Goal: Information Seeking & Learning: Learn about a topic

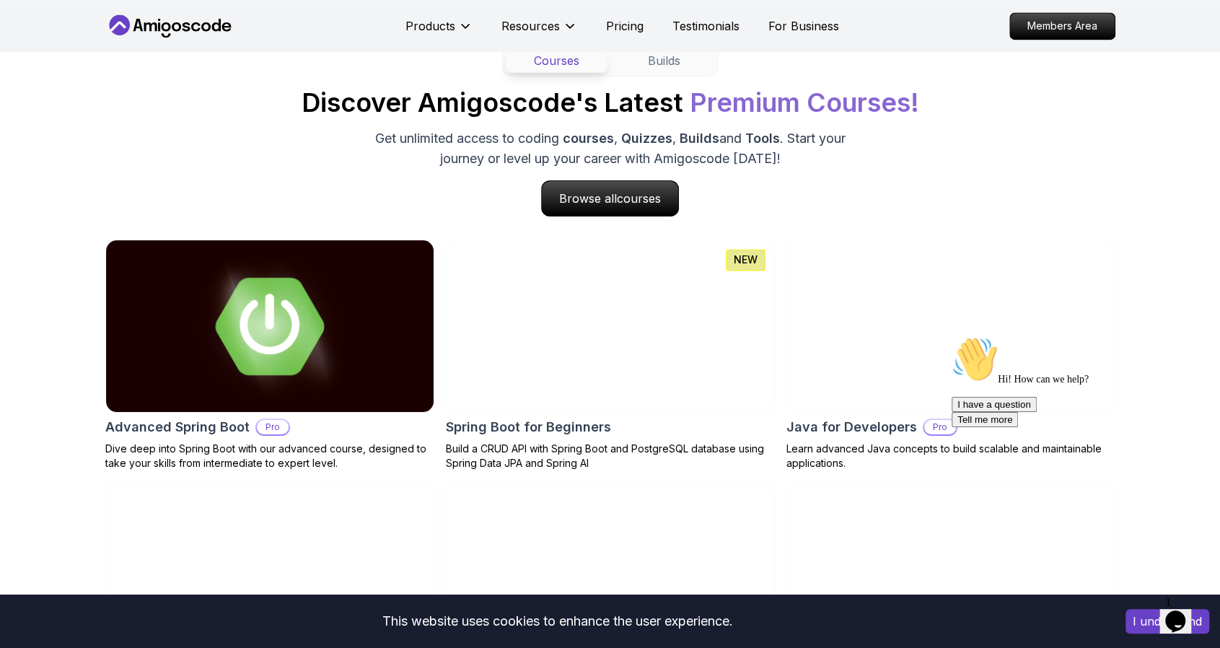
scroll to position [1384, 0]
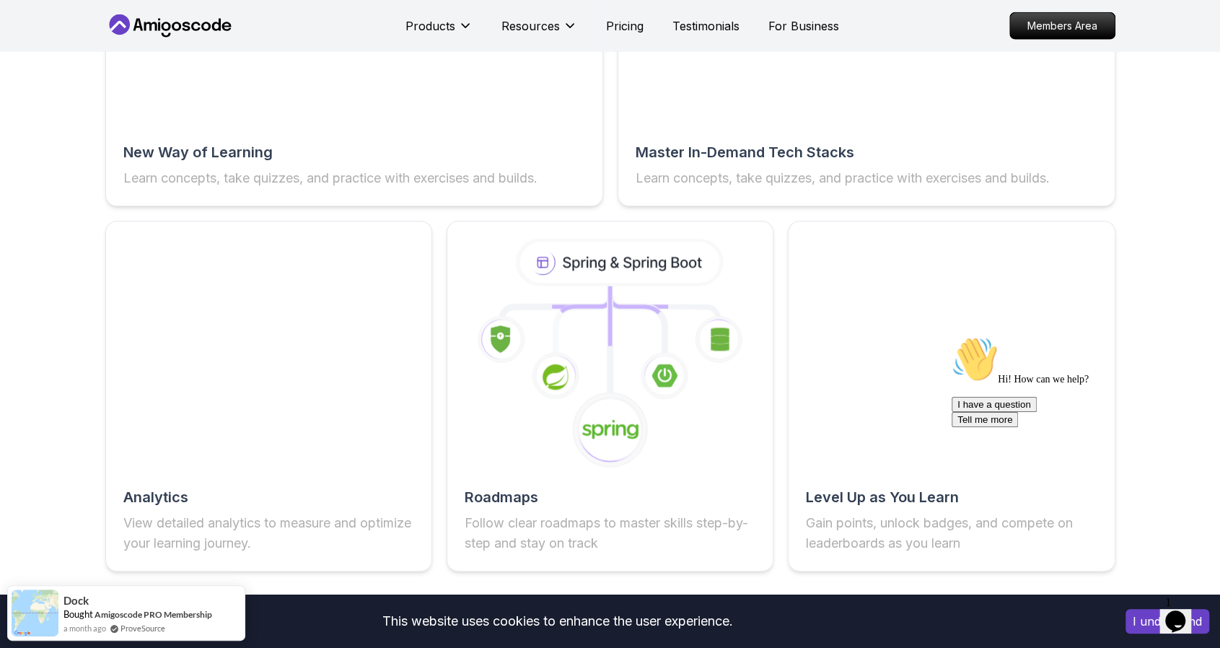
scroll to position [2551, 0]
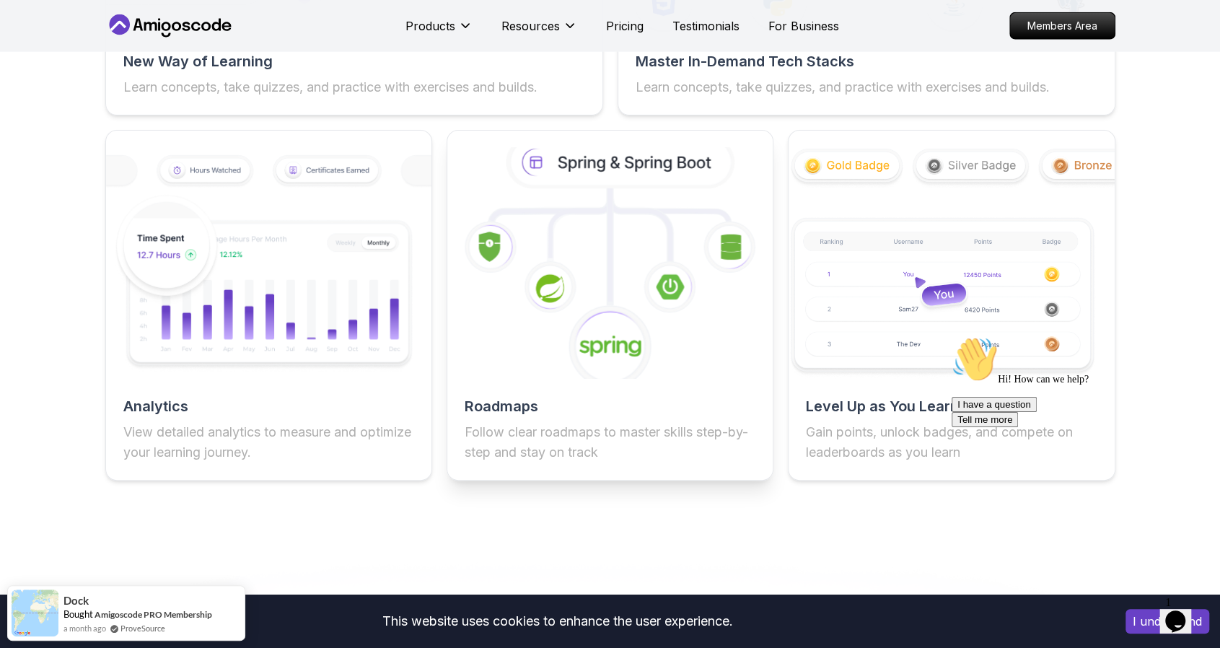
click at [633, 254] on icon at bounding box center [610, 262] width 358 height 253
click at [560, 399] on h2 "Roadmaps" at bounding box center [610, 406] width 291 height 20
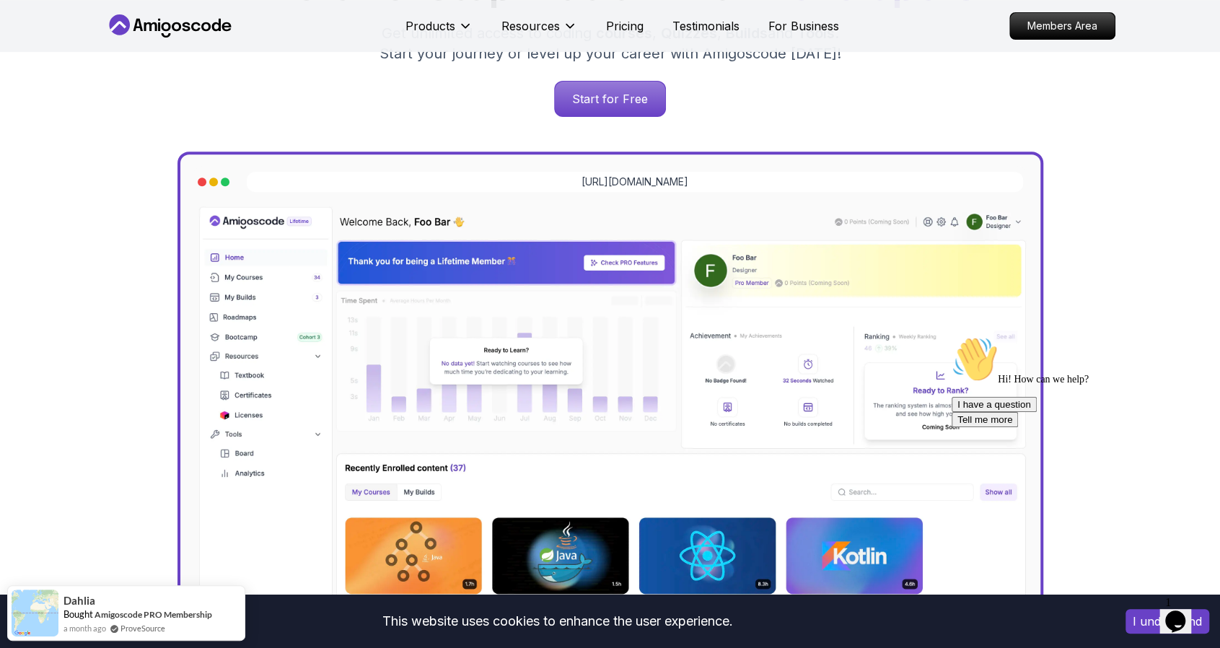
scroll to position [252, 0]
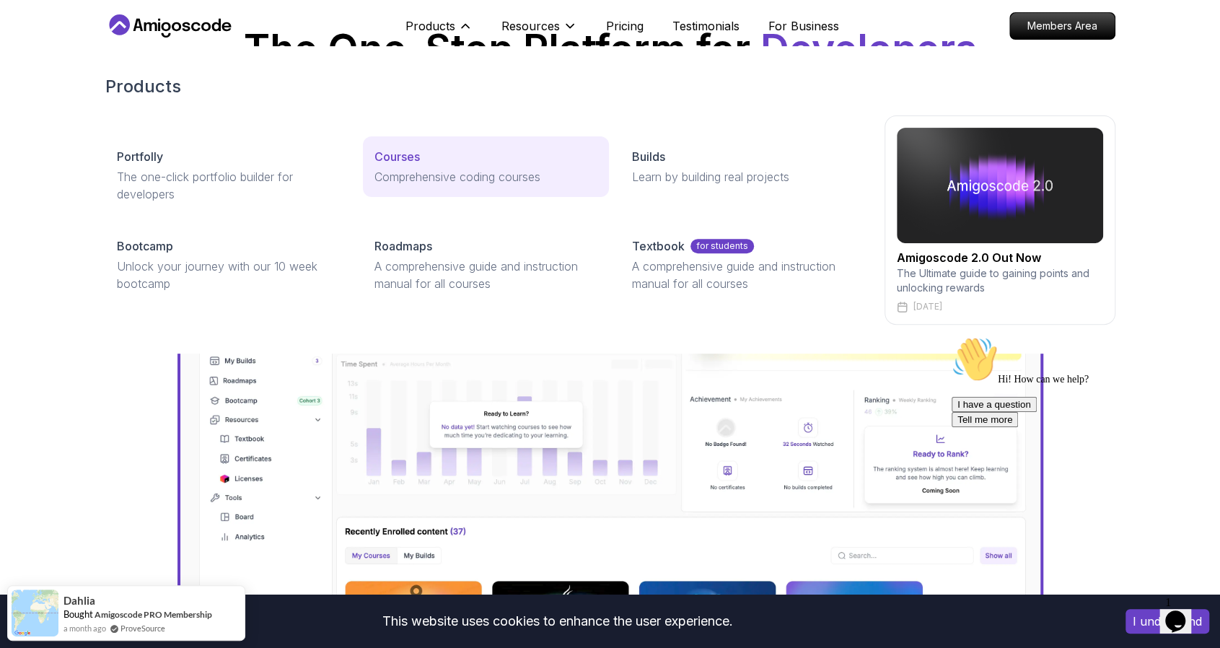
click at [436, 142] on link "Courses Comprehensive coding courses" at bounding box center [486, 166] width 246 height 61
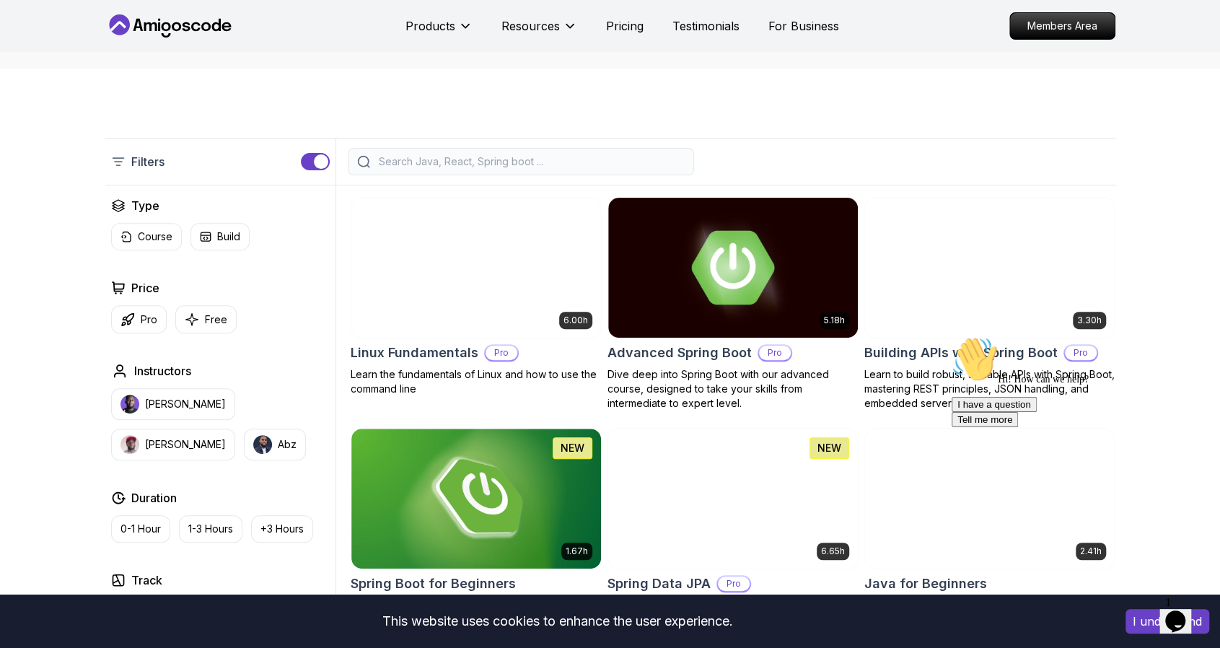
scroll to position [257, 0]
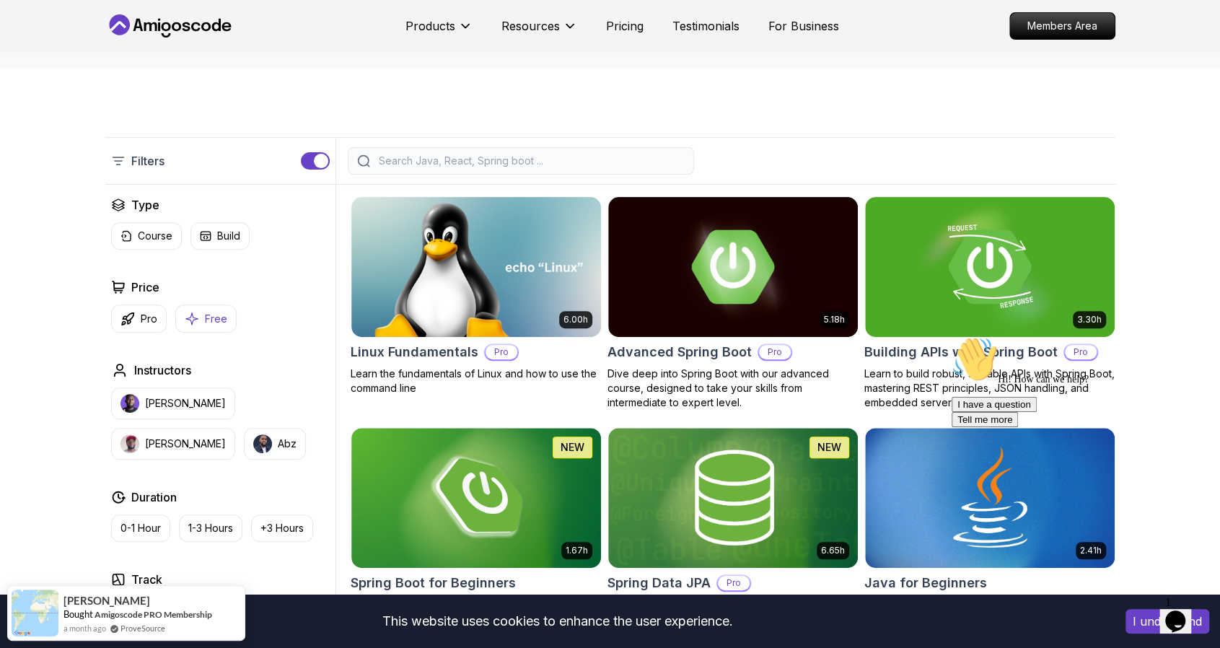
click at [215, 325] on button "Free" at bounding box center [205, 318] width 61 height 28
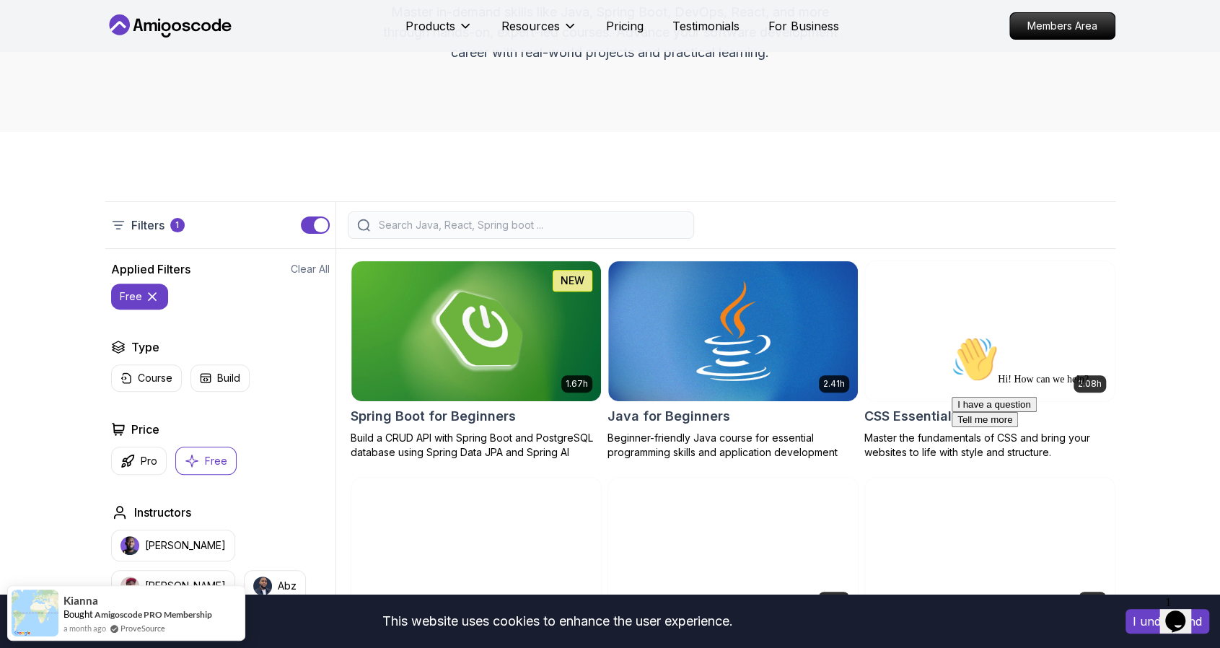
scroll to position [163, 0]
